Goal: Task Accomplishment & Management: Use online tool/utility

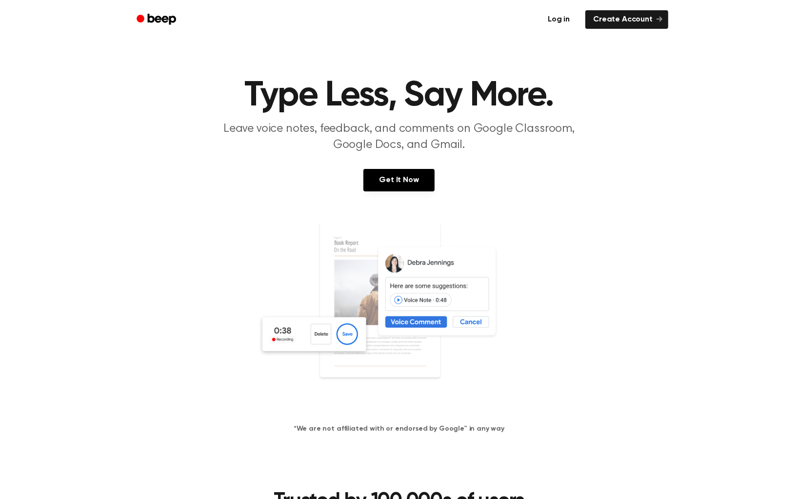
click at [538, 12] on link "Log in" at bounding box center [558, 19] width 41 height 22
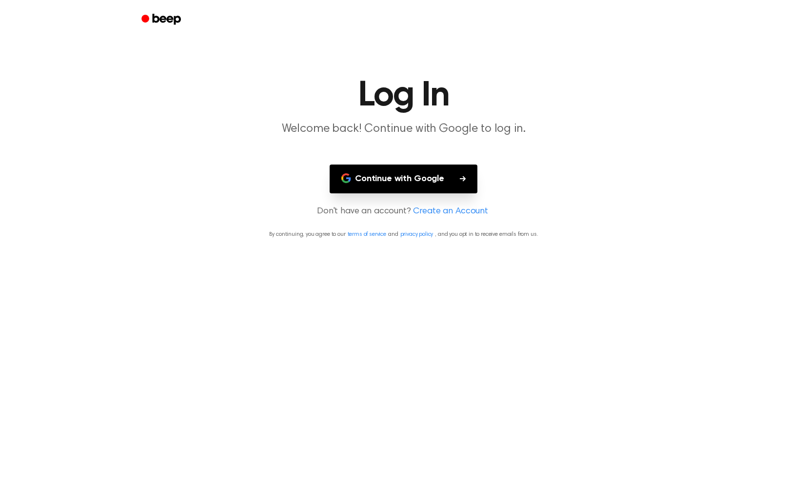
click at [437, 164] on button "Continue with Google" at bounding box center [404, 178] width 148 height 29
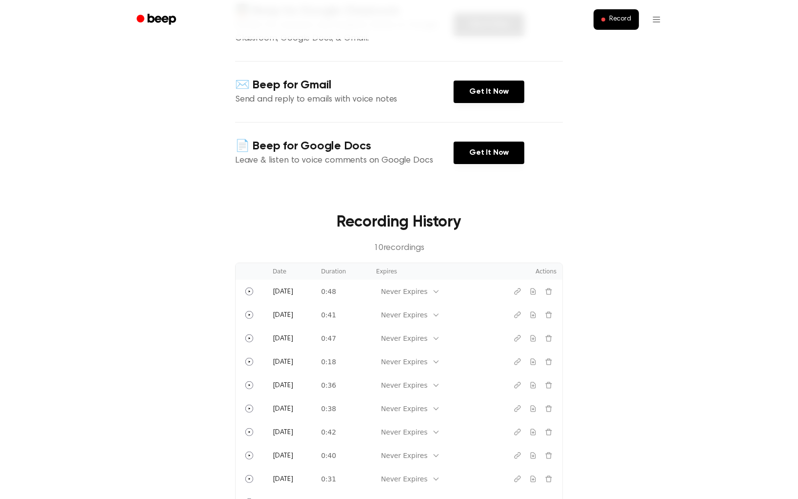
scroll to position [183, 0]
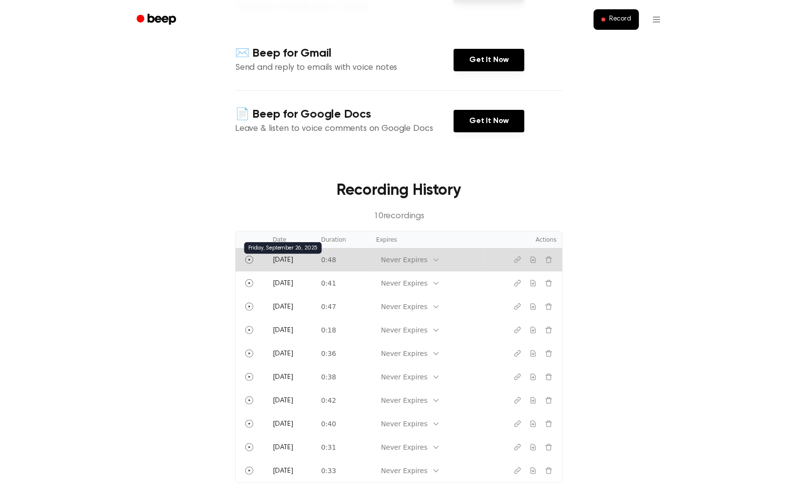
click at [293, 257] on span "[DATE]" at bounding box center [283, 260] width 20 height 7
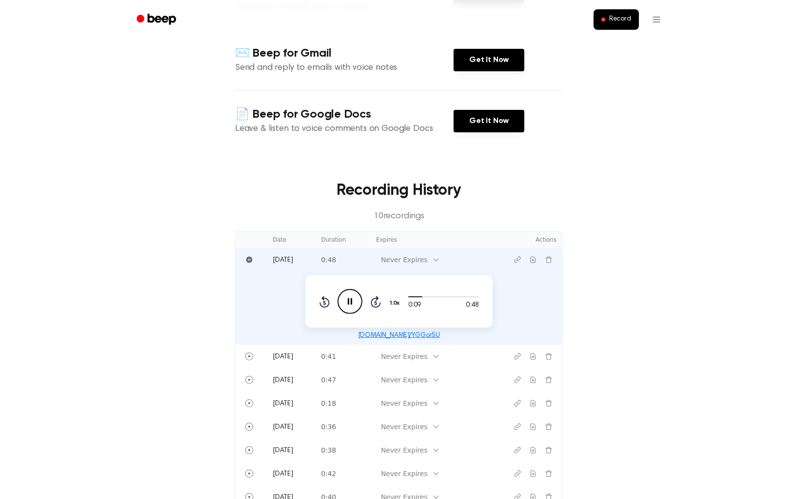
click at [396, 332] on link "[DOMAIN_NAME]/YGGor5U" at bounding box center [399, 335] width 82 height 7
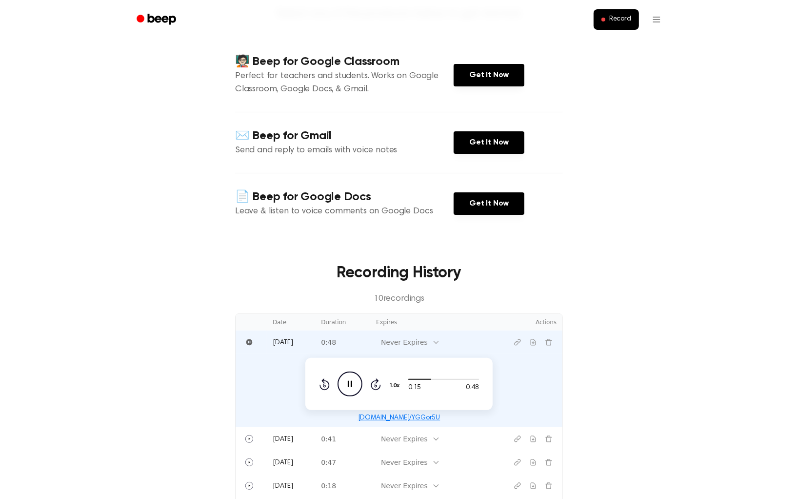
scroll to position [122, 0]
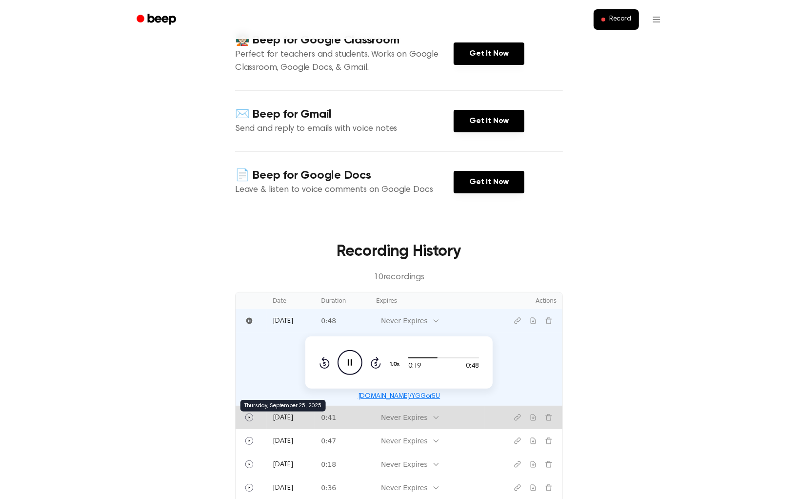
click at [293, 414] on span "[DATE]" at bounding box center [283, 417] width 20 height 7
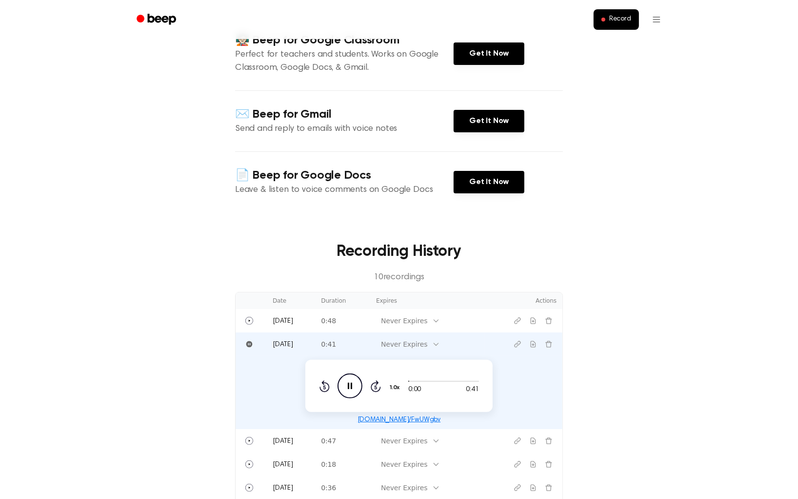
click at [315, 332] on td "[DATE]" at bounding box center [291, 343] width 48 height 23
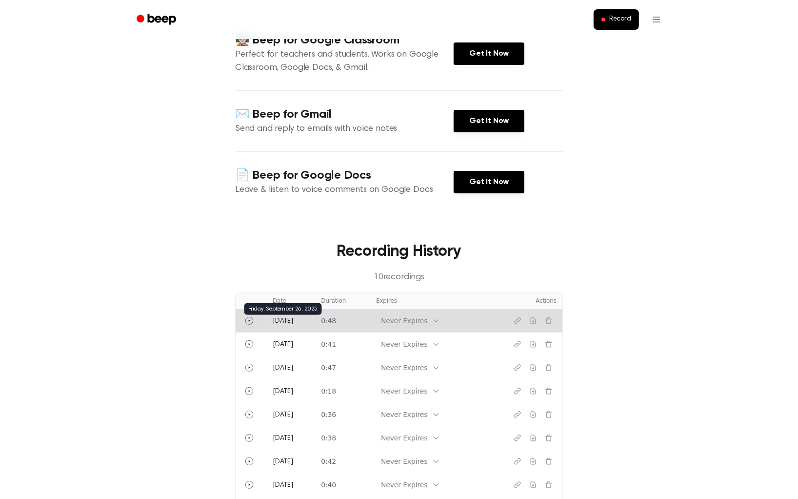
click at [293, 318] on span "[DATE]" at bounding box center [283, 321] width 20 height 7
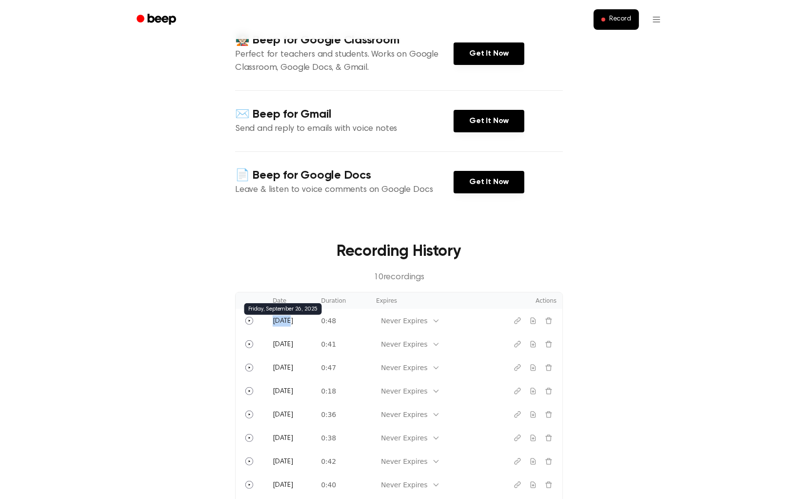
click at [293, 318] on span "[DATE]" at bounding box center [283, 321] width 20 height 7
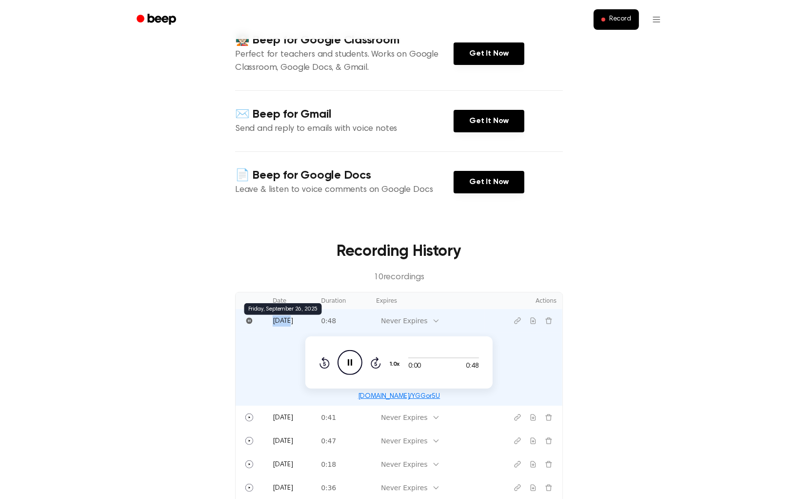
click at [293, 318] on span "[DATE]" at bounding box center [283, 321] width 20 height 7
click at [606, 217] on main "Welcome [PERSON_NAME]! Select any of the products below to get started. 🧑🏻‍🏫 Be…" at bounding box center [399, 300] width 798 height 844
click at [509, 292] on th "Actions" at bounding box center [523, 300] width 78 height 17
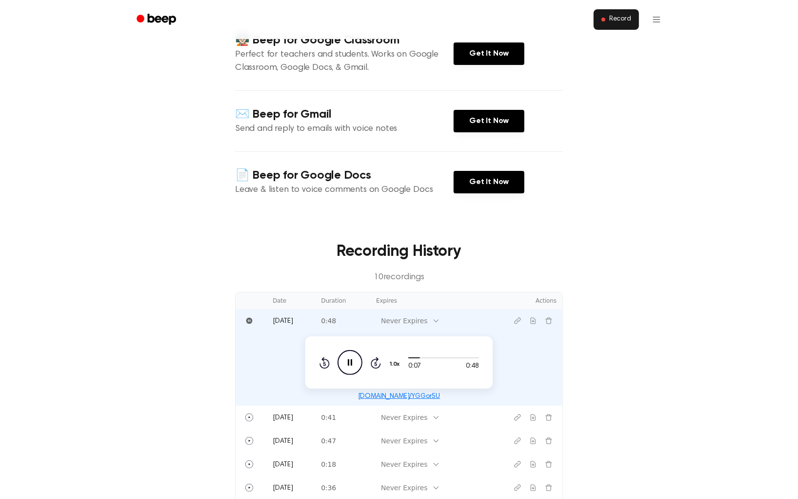
click at [609, 15] on span "Record" at bounding box center [620, 19] width 22 height 9
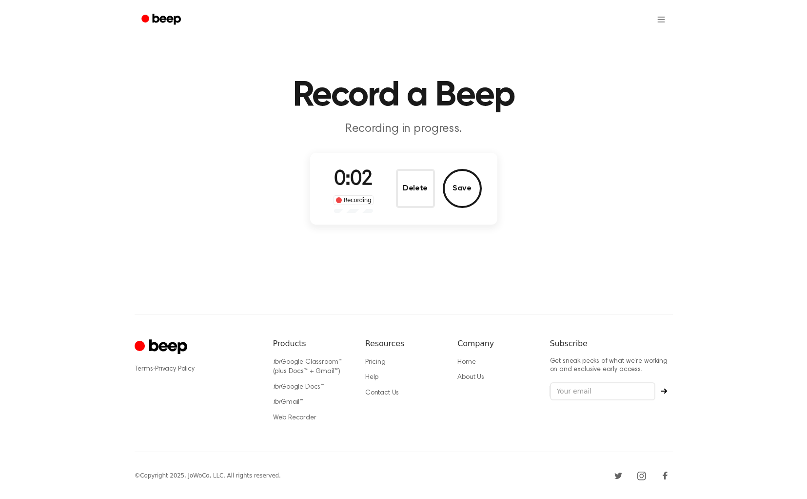
click at [367, 195] on div "Recording" at bounding box center [354, 200] width 40 height 10
click at [447, 169] on button "Save" at bounding box center [462, 188] width 39 height 39
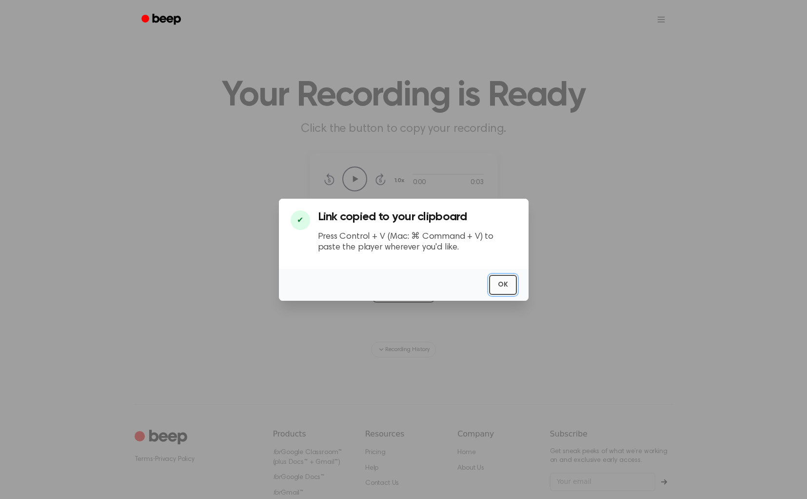
click at [489, 280] on button "OK" at bounding box center [503, 285] width 28 height 20
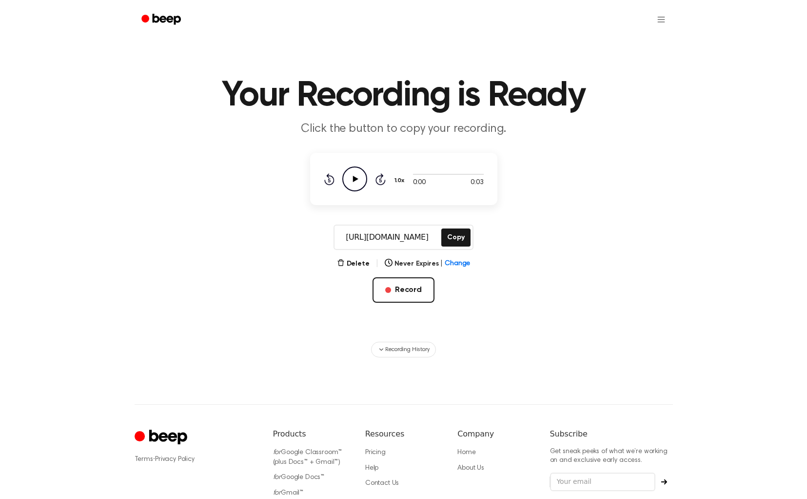
click at [433, 225] on input "[URL][DOMAIN_NAME]" at bounding box center [387, 236] width 105 height 23
click at [453, 228] on button "Copy" at bounding box center [455, 237] width 29 height 18
click at [410, 345] on span "Recording History" at bounding box center [407, 349] width 44 height 9
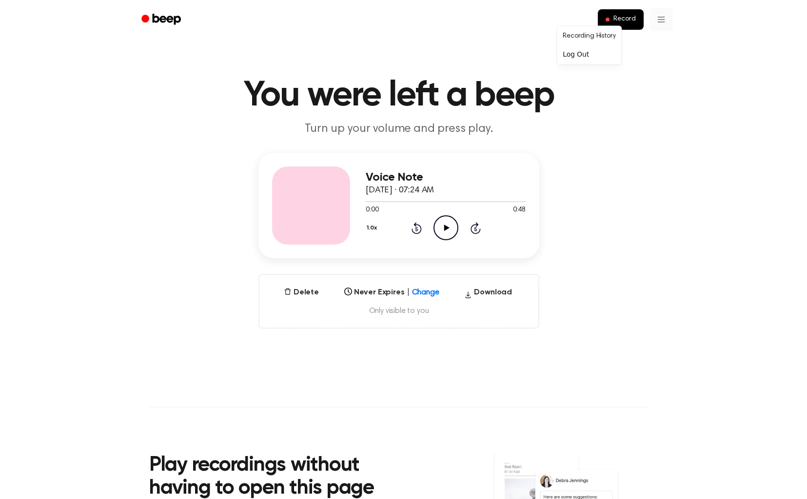
click at [589, 15] on html "Record You were left a beep Turn up your volume and press play. Voice Note [DAT…" at bounding box center [403, 405] width 807 height 811
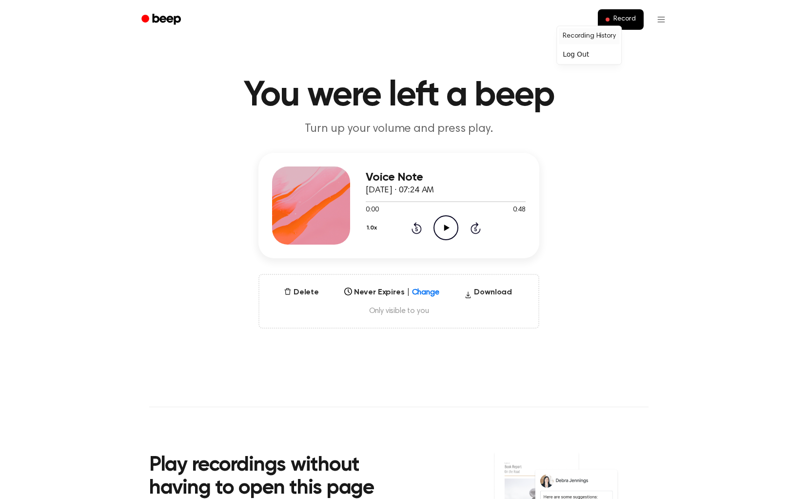
click at [590, 31] on link "Recording History" at bounding box center [589, 36] width 60 height 16
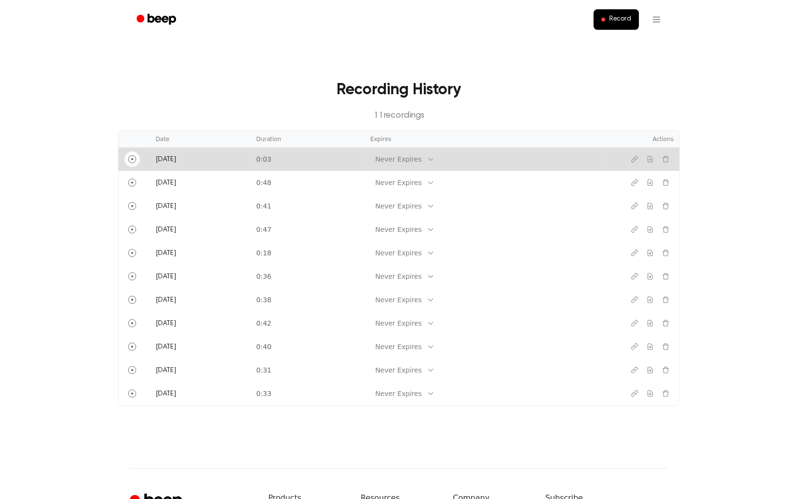
click at [140, 151] on button "Play" at bounding box center [132, 159] width 16 height 16
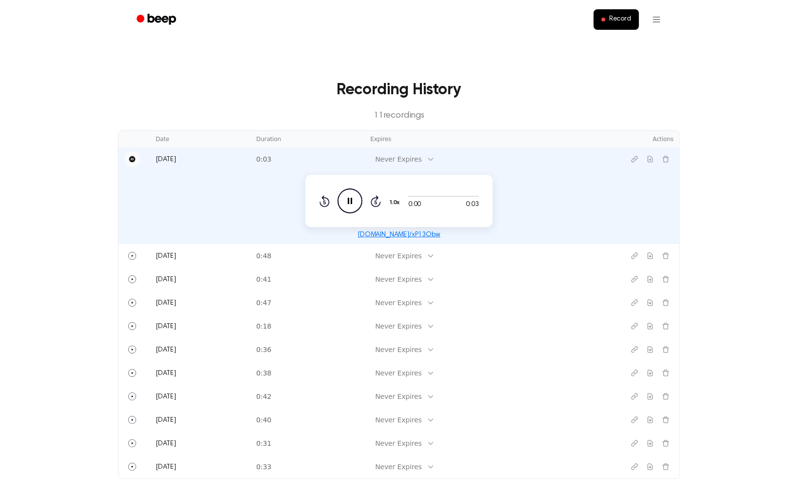
click at [136, 156] on icon "Pause" at bounding box center [132, 159] width 6 height 6
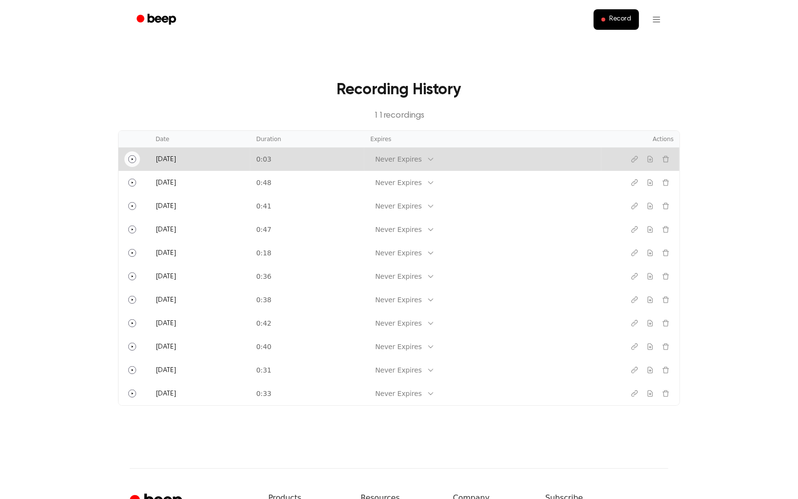
click at [136, 155] on circle "Play" at bounding box center [131, 158] width 7 height 7
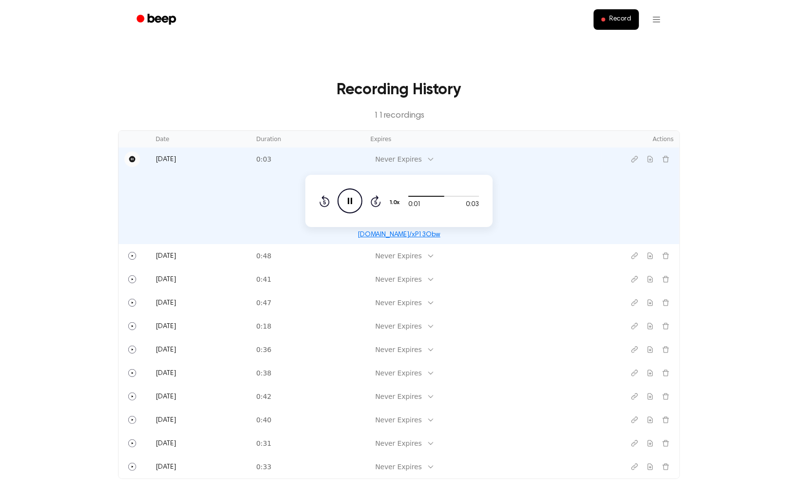
click at [414, 154] on div "Never Expires" at bounding box center [398, 159] width 46 height 10
